Goal: Obtain resource: Obtain resource

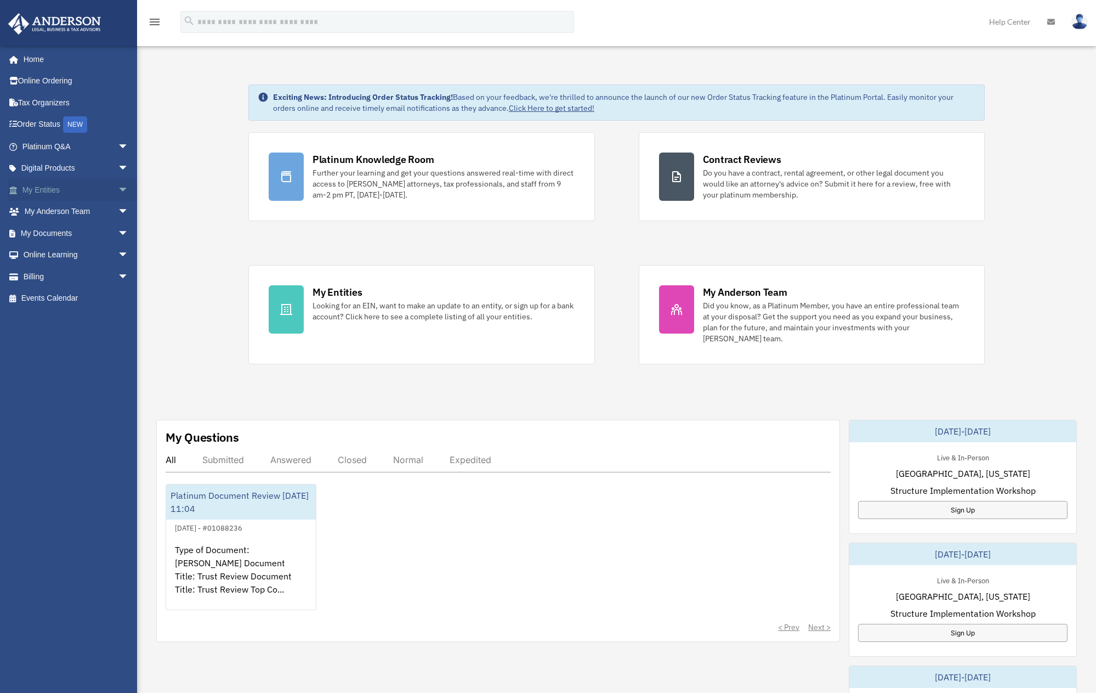
click at [118, 188] on span "arrow_drop_down" at bounding box center [129, 190] width 22 height 22
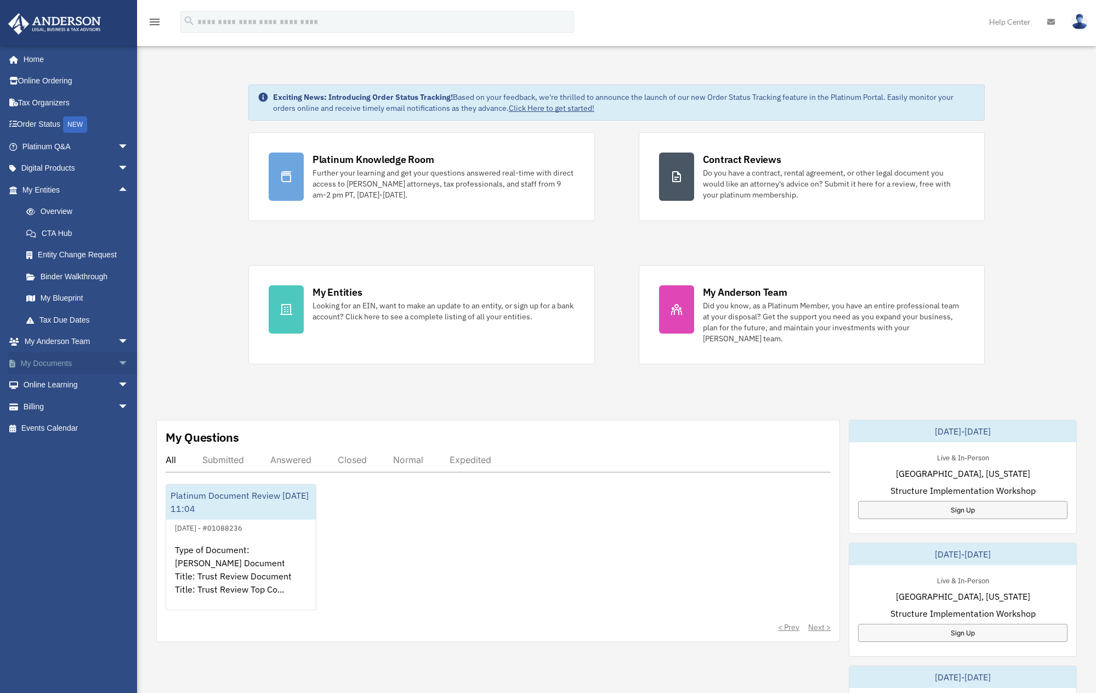
click at [118, 357] on span "arrow_drop_down" at bounding box center [129, 363] width 22 height 22
click at [47, 388] on link "Box" at bounding box center [80, 385] width 130 height 22
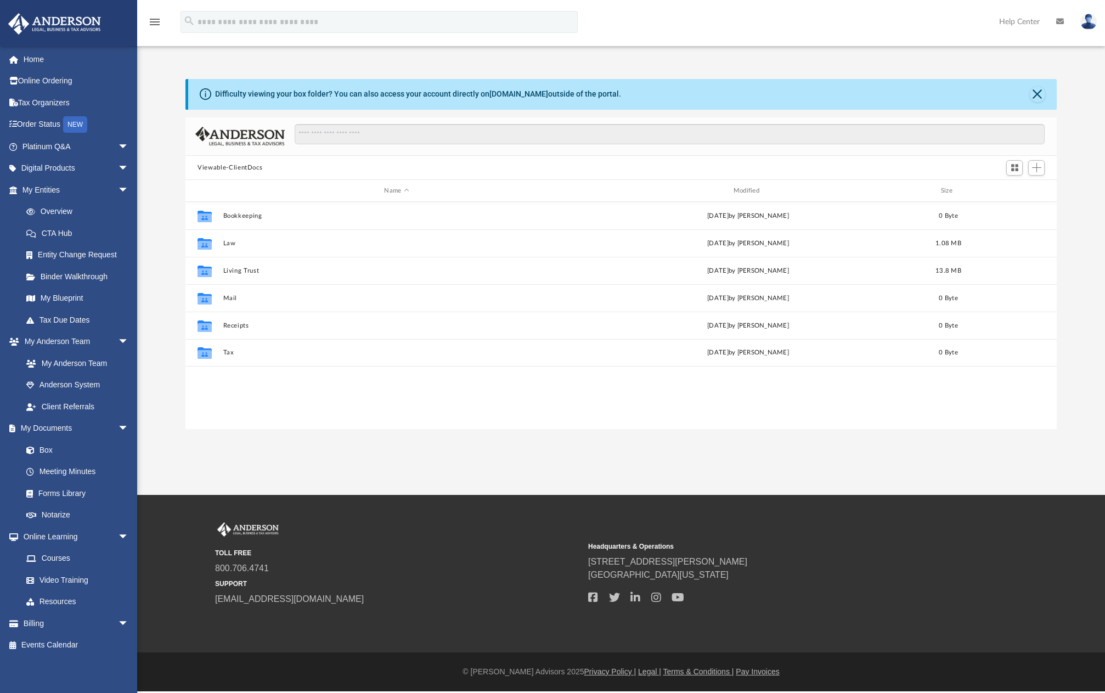
scroll to position [241, 862]
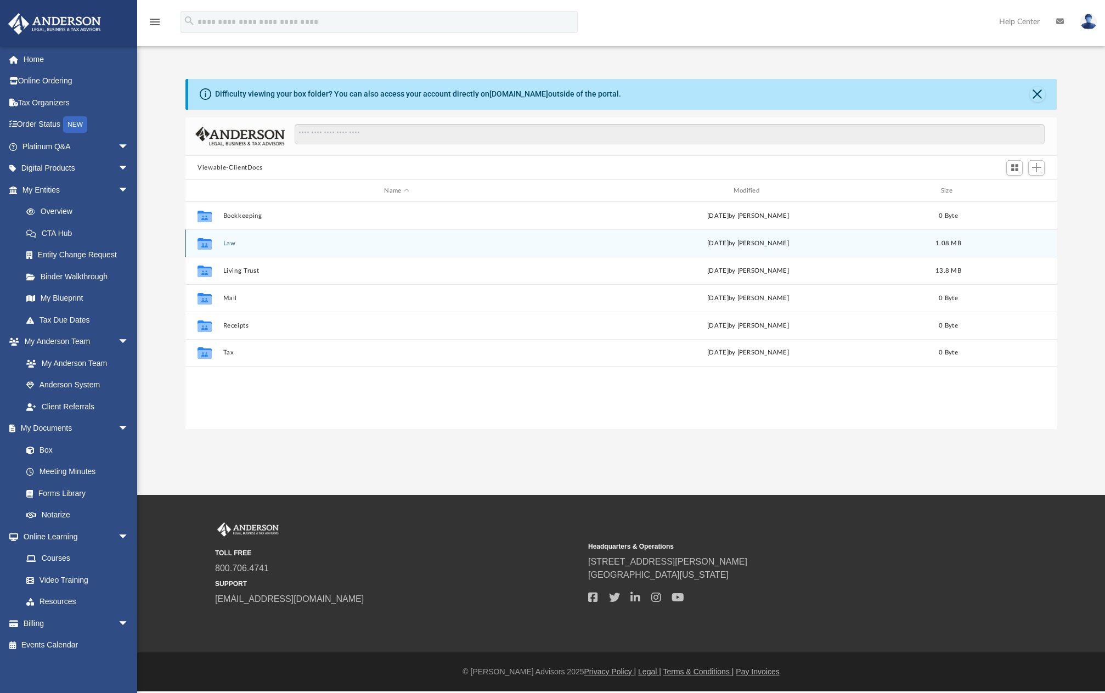
click at [230, 243] on button "Law" at bounding box center [396, 243] width 347 height 7
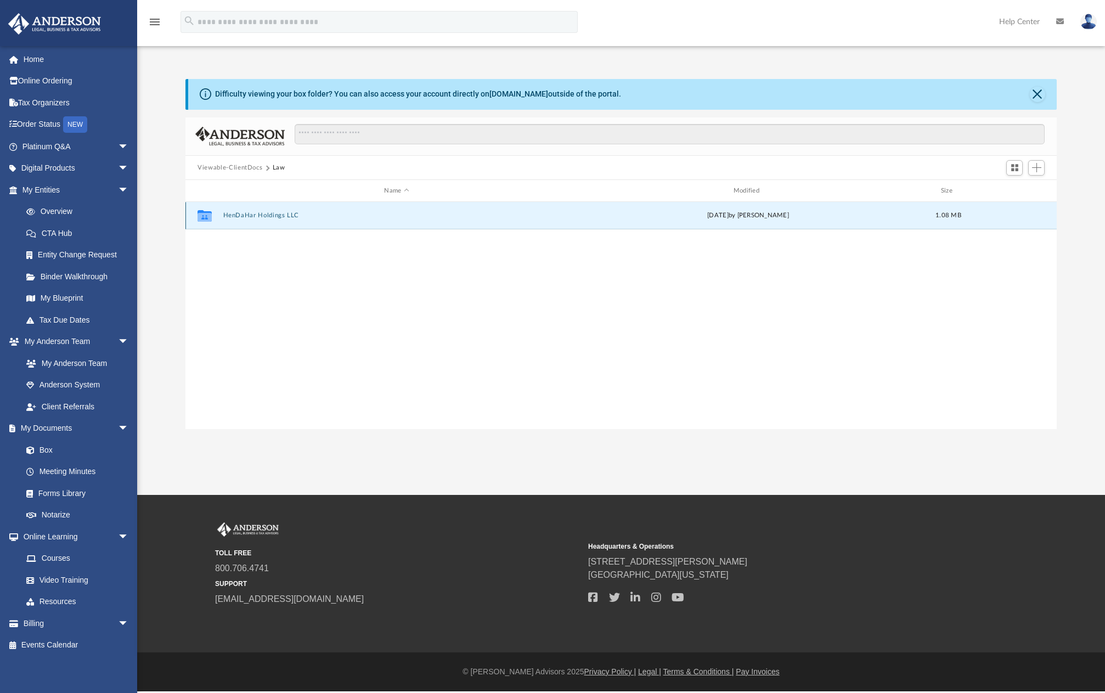
click at [241, 217] on button "HenDaHar Holdings LLC" at bounding box center [396, 215] width 347 height 7
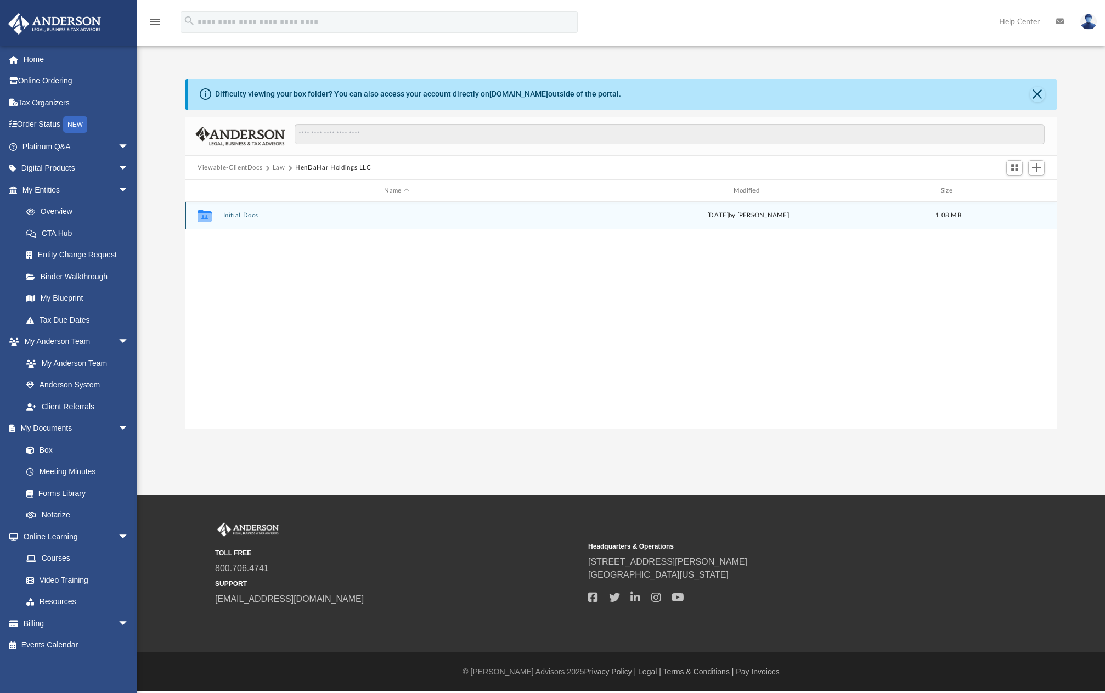
click at [241, 217] on button "Initial Docs" at bounding box center [396, 215] width 347 height 7
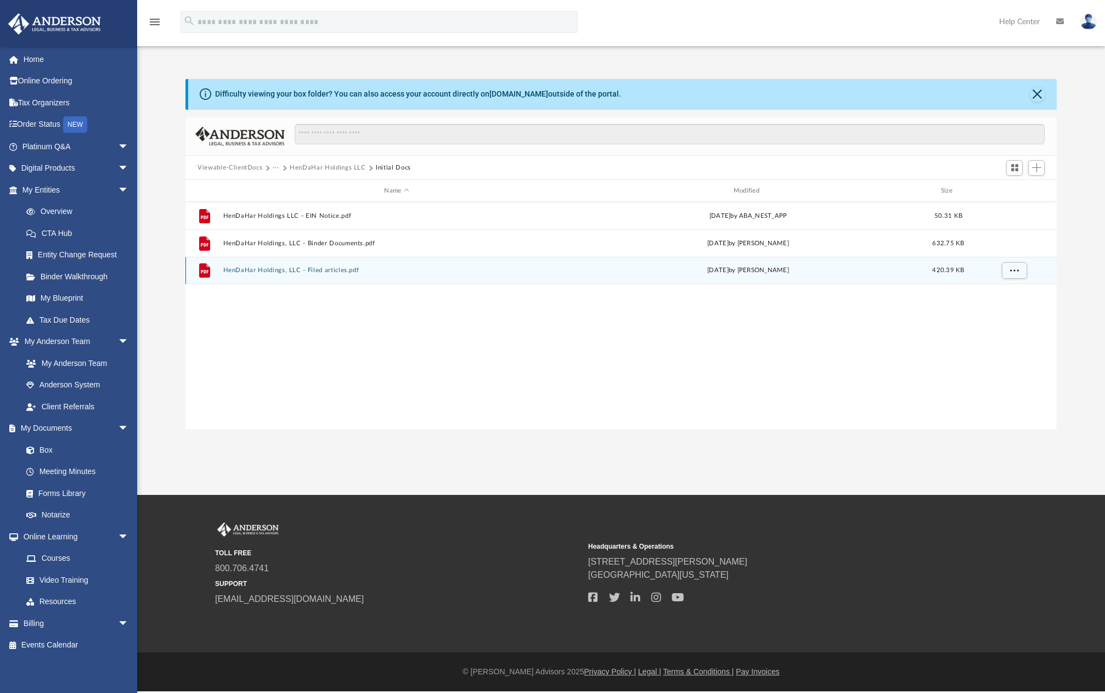
click at [336, 272] on button "HenDaHar Holdings, LLC - Filed articles.pdf" at bounding box center [396, 270] width 347 height 7
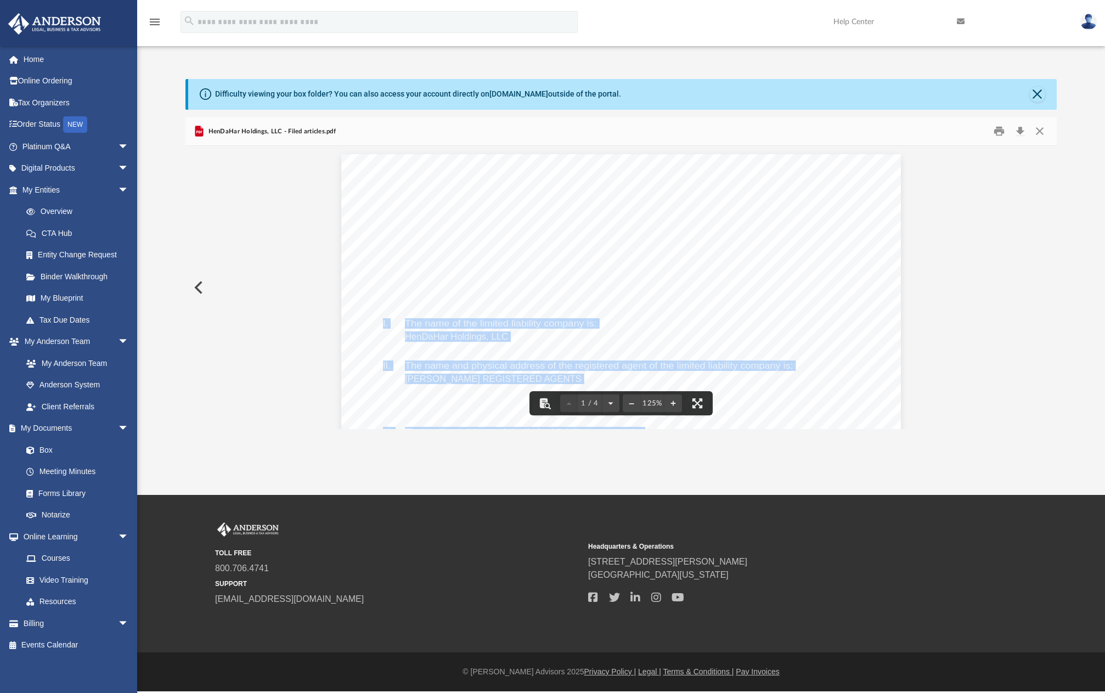
drag, startPoint x: 403, startPoint y: 339, endPoint x: 507, endPoint y: 335, distance: 104.3
click at [507, 335] on div "[US_STATE] Secretary of State [PERSON_NAME][GEOGRAPHIC_DATA] 82002-0020 Ph. [PH…" at bounding box center [620, 516] width 559 height 724
click at [704, 311] on div "[US_STATE] Secretary of State [PERSON_NAME][GEOGRAPHIC_DATA] 82002-0020 Ph. [PH…" at bounding box center [620, 516] width 559 height 724
click at [769, 295] on div "[US_STATE] Secretary of State [PERSON_NAME][GEOGRAPHIC_DATA] 82002-0020 Ph. [PH…" at bounding box center [620, 516] width 559 height 724
click at [786, 386] on div "[US_STATE] Secretary of State [PERSON_NAME][GEOGRAPHIC_DATA] 82002-0020 Ph. [PH…" at bounding box center [620, 516] width 559 height 724
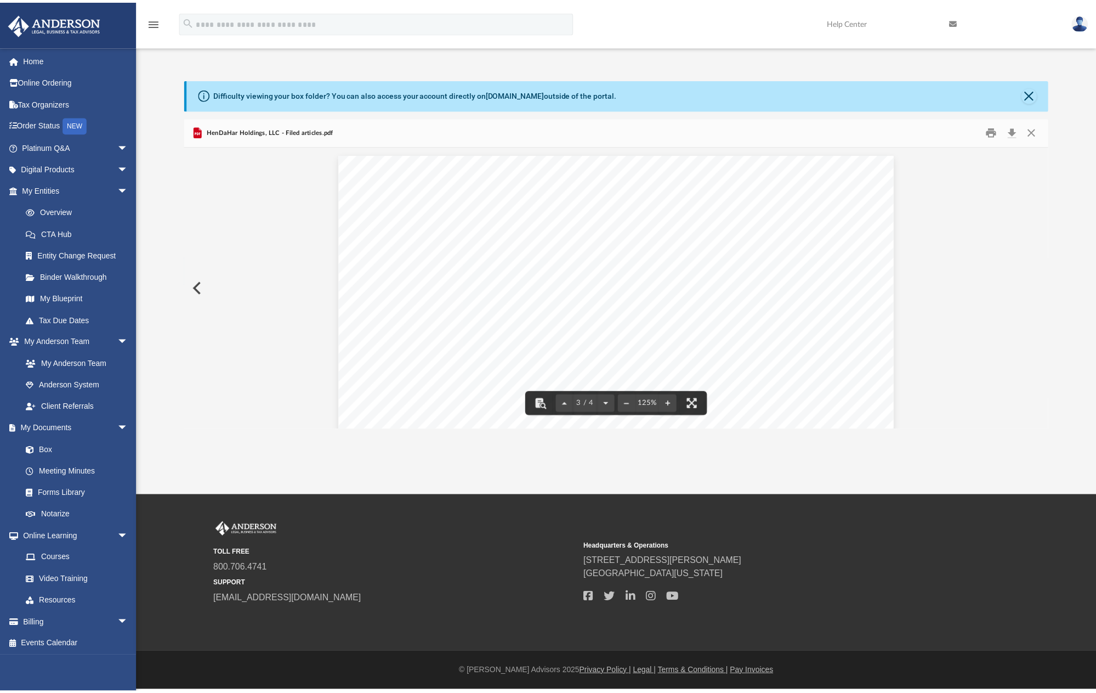
scroll to position [1042, 0]
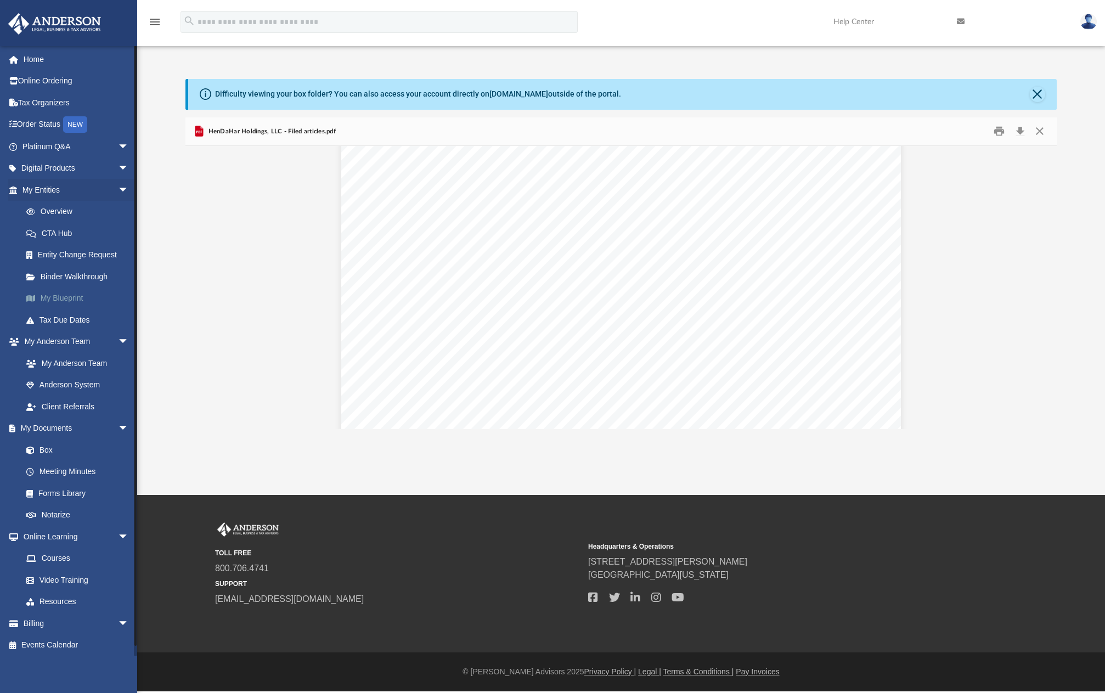
click at [64, 296] on link "My Blueprint" at bounding box center [80, 298] width 130 height 22
